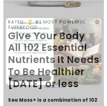
scroll to position [253, 0]
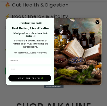
click at [95, 24] on circle "Close dialog" at bounding box center [97, 22] width 4 height 4
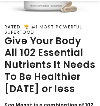
scroll to position [164, 0]
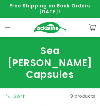
scroll to position [41, 0]
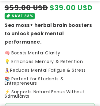
scroll to position [247, 0]
